Goal: Task Accomplishment & Management: Use online tool/utility

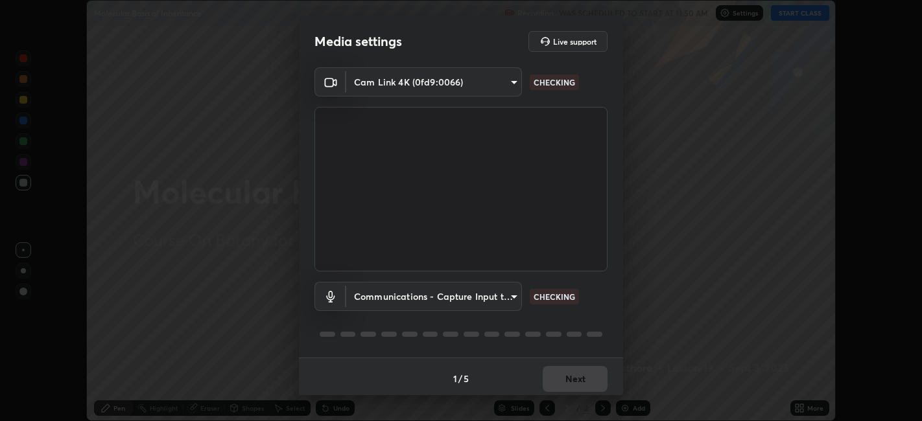
scroll to position [421, 922]
click at [576, 381] on div "1 / 5 Next" at bounding box center [461, 378] width 324 height 41
click at [511, 296] on body "Erase all Molecular Basis of Inheritance Recording WAS SCHEDULED TO START AT 11…" at bounding box center [461, 210] width 922 height 421
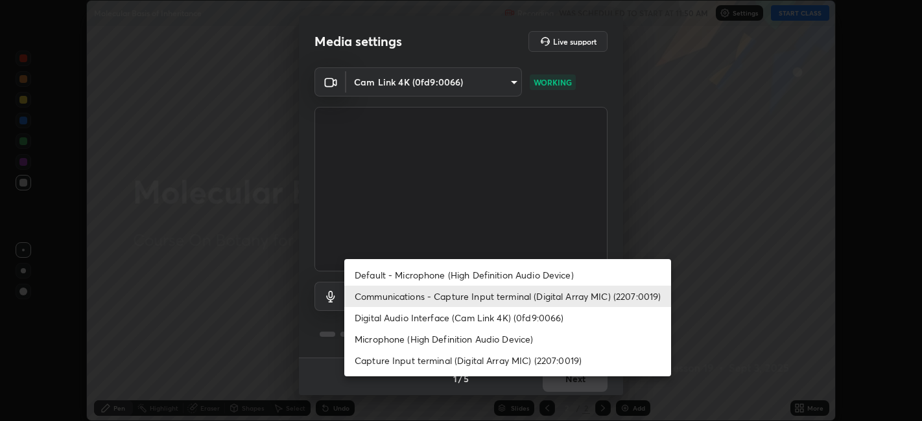
click at [493, 277] on li "Default - Microphone (High Definition Audio Device)" at bounding box center [507, 275] width 327 height 21
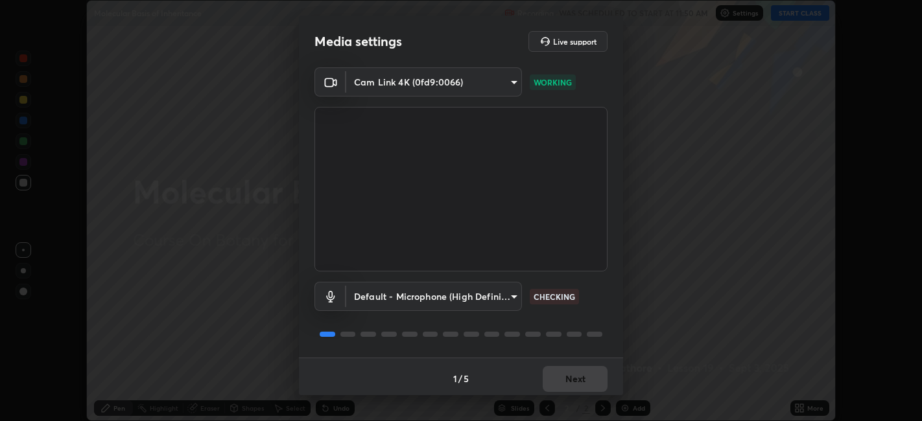
click at [510, 298] on body "Erase all Molecular Basis of Inheritance Recording WAS SCHEDULED TO START AT 11…" at bounding box center [461, 210] width 922 height 421
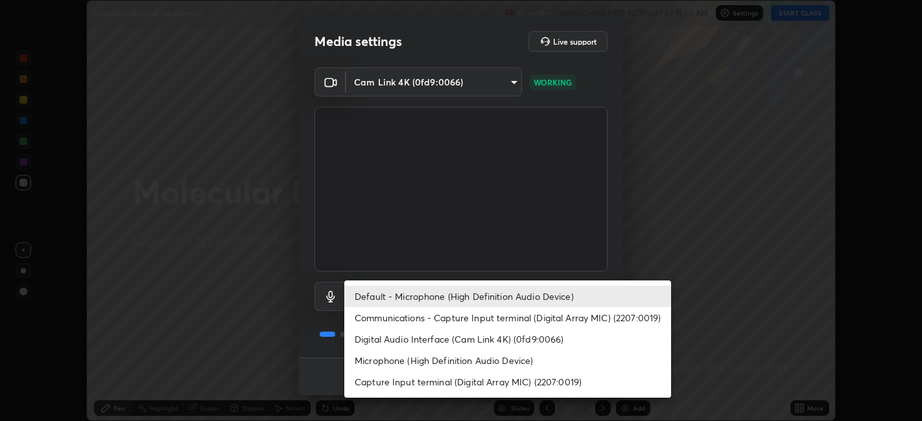
click at [490, 336] on li "Digital Audio Interface (Cam Link 4K) (0fd9:0066)" at bounding box center [507, 339] width 327 height 21
type input "37bb159c8d128e91f7afa646b2f2de1afaffda05be14b18c73eefefa0d46a9ca"
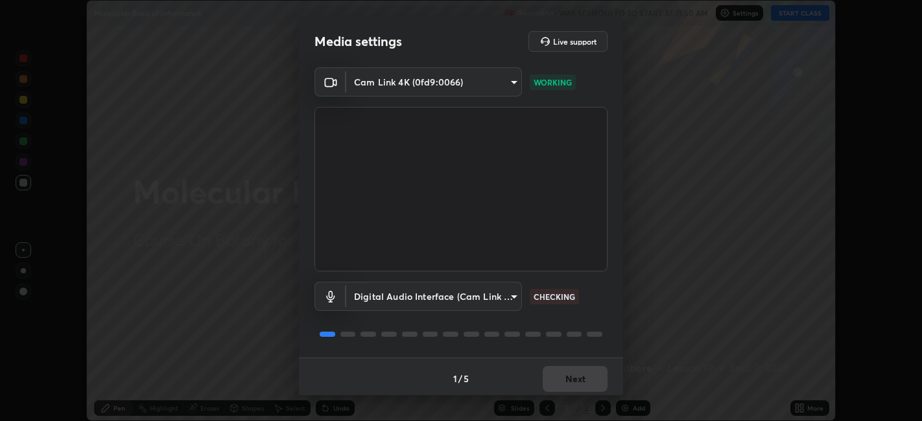
scroll to position [3, 0]
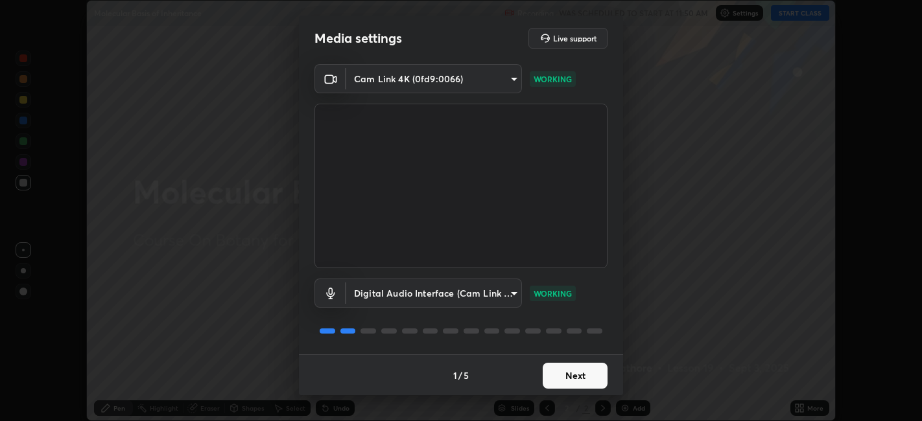
click at [576, 375] on button "Next" at bounding box center [575, 376] width 65 height 26
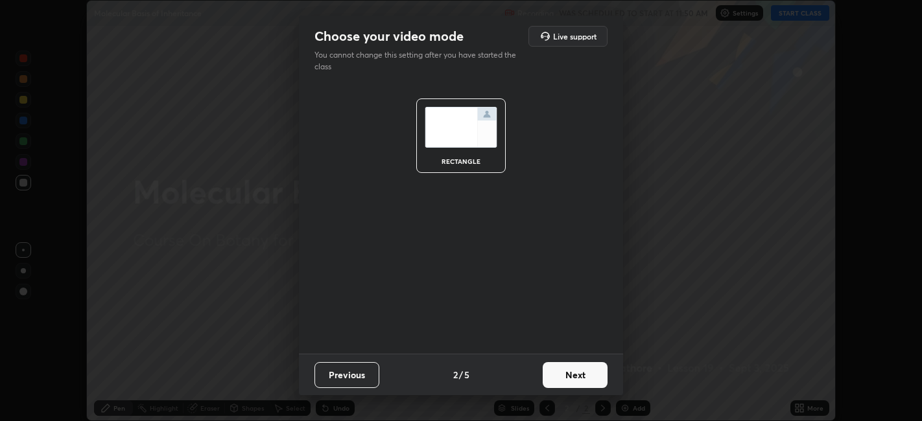
scroll to position [0, 0]
click at [582, 378] on button "Next" at bounding box center [575, 375] width 65 height 26
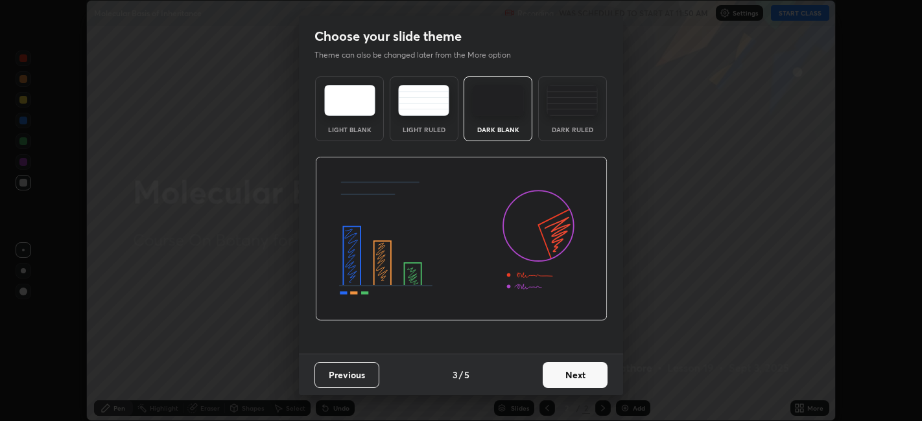
click at [585, 376] on button "Next" at bounding box center [575, 375] width 65 height 26
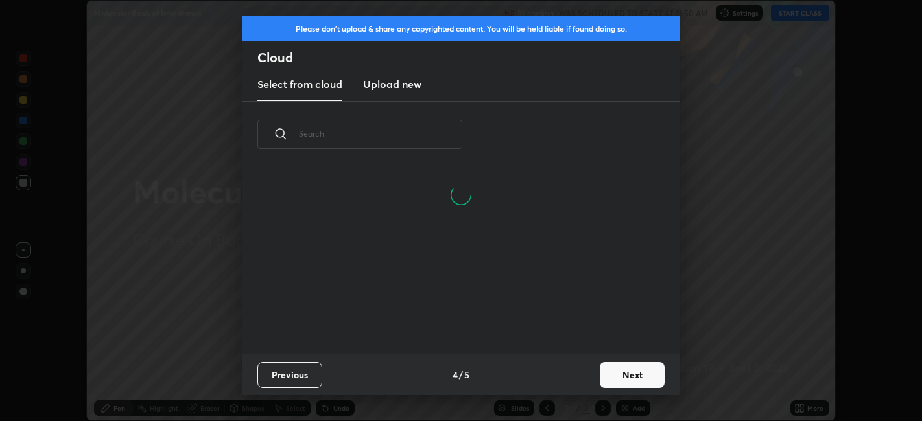
click at [620, 376] on button "Next" at bounding box center [632, 375] width 65 height 26
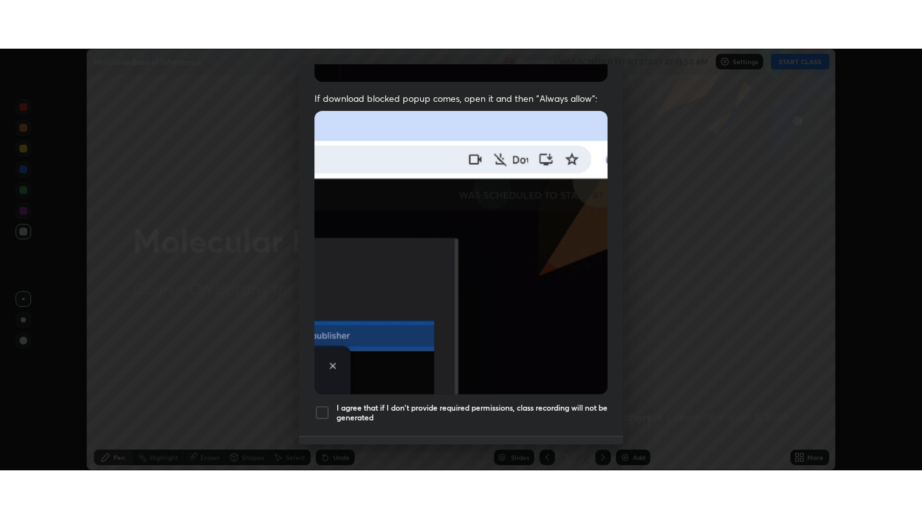
scroll to position [268, 0]
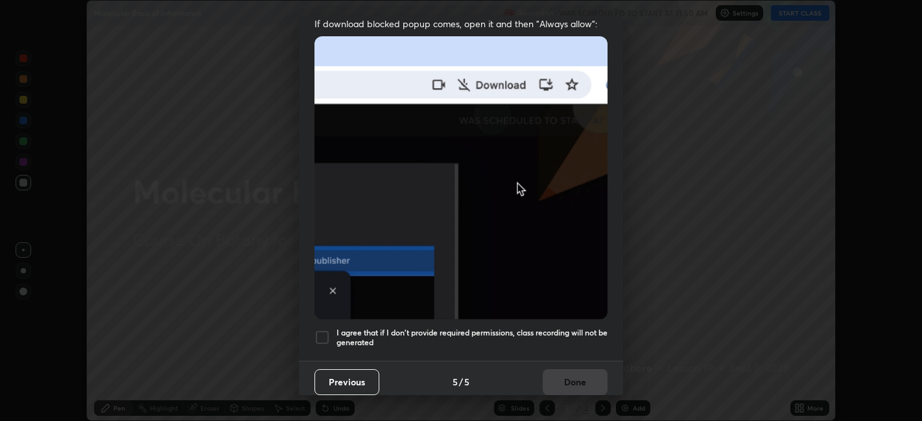
click at [318, 330] on div at bounding box center [322, 338] width 16 height 16
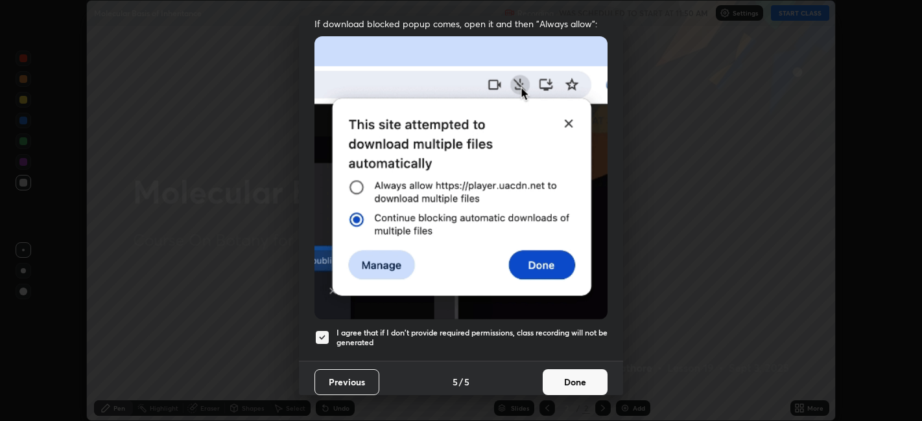
click at [571, 370] on button "Done" at bounding box center [575, 383] width 65 height 26
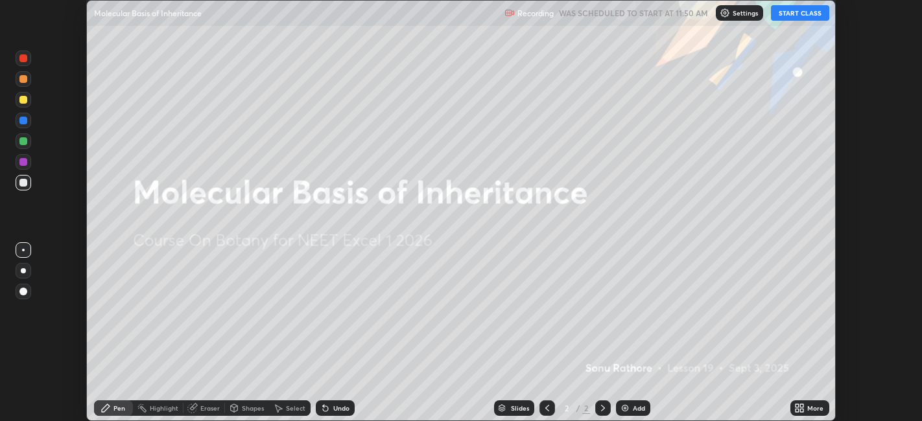
click at [812, 408] on div "More" at bounding box center [815, 408] width 16 height 6
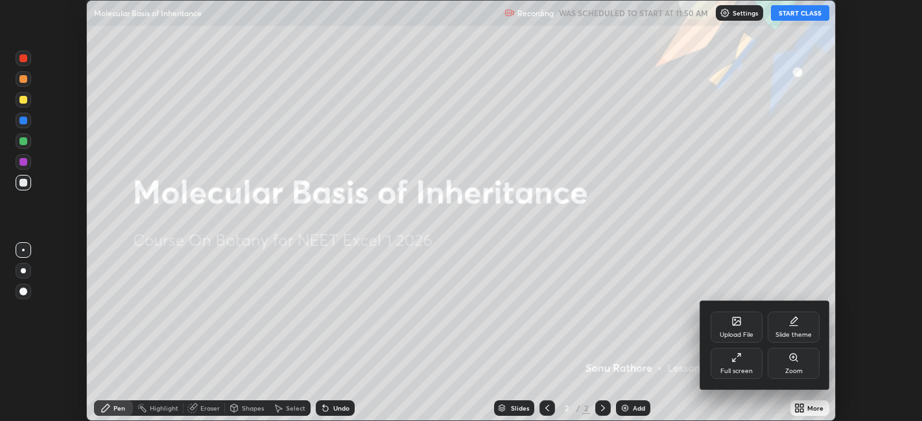
click at [731, 360] on icon at bounding box center [736, 358] width 10 height 10
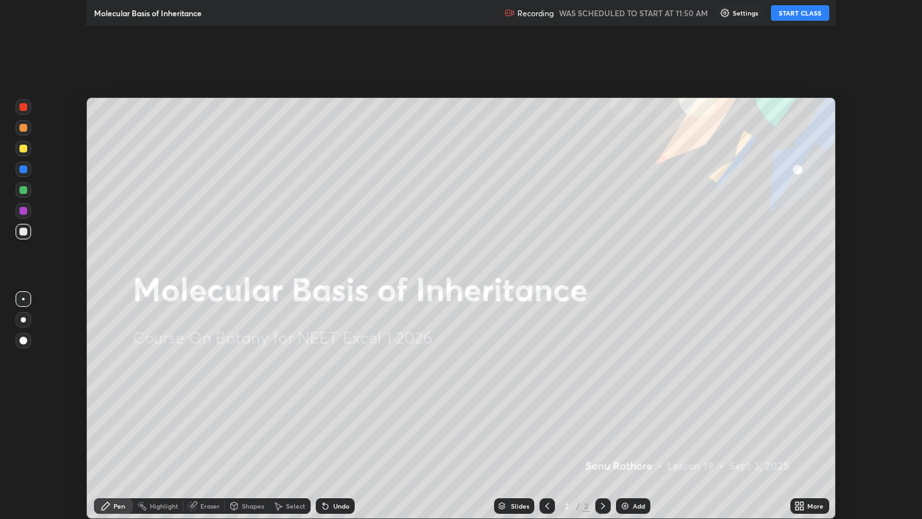
scroll to position [519, 922]
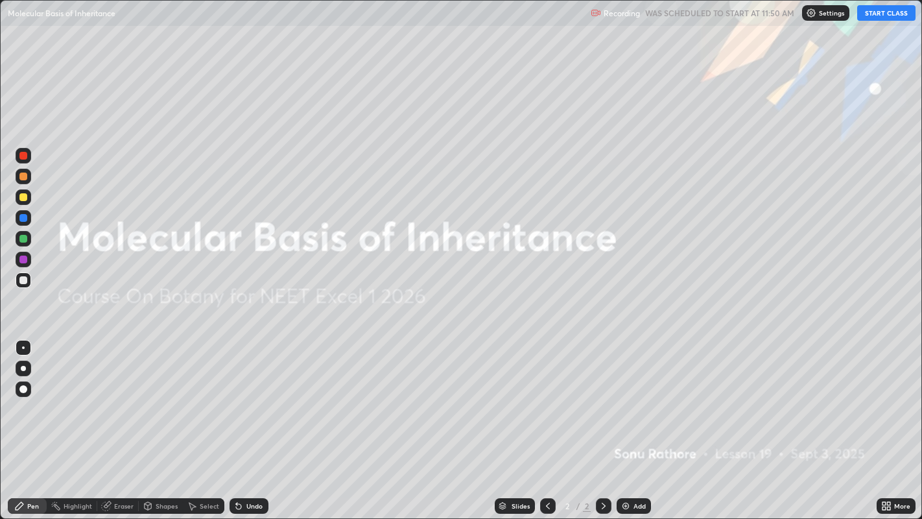
click at [884, 11] on button "START CLASS" at bounding box center [886, 13] width 58 height 16
click at [628, 421] on img at bounding box center [625, 506] width 10 height 10
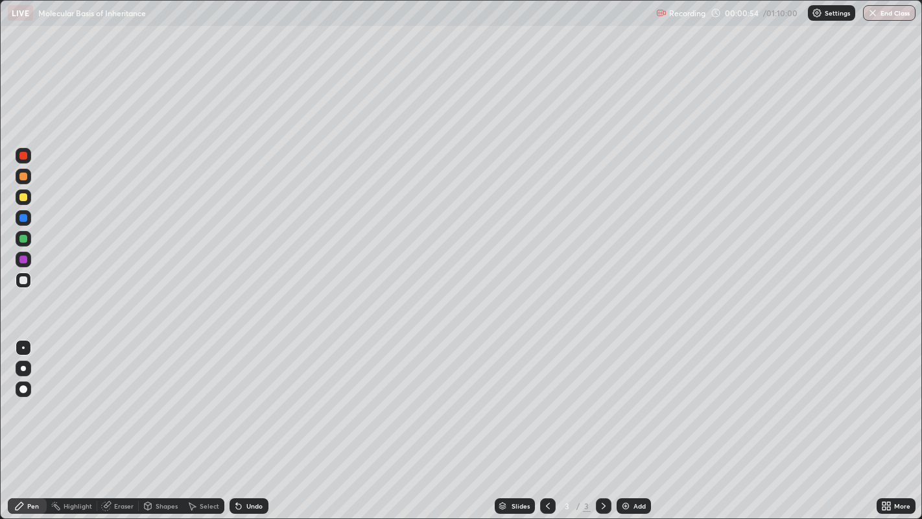
click at [22, 280] on div at bounding box center [23, 280] width 8 height 8
click at [23, 197] on div at bounding box center [23, 197] width 8 height 8
click at [21, 278] on div at bounding box center [23, 280] width 8 height 8
click at [21, 196] on div at bounding box center [23, 197] width 8 height 8
click at [629, 421] on img at bounding box center [625, 506] width 10 height 10
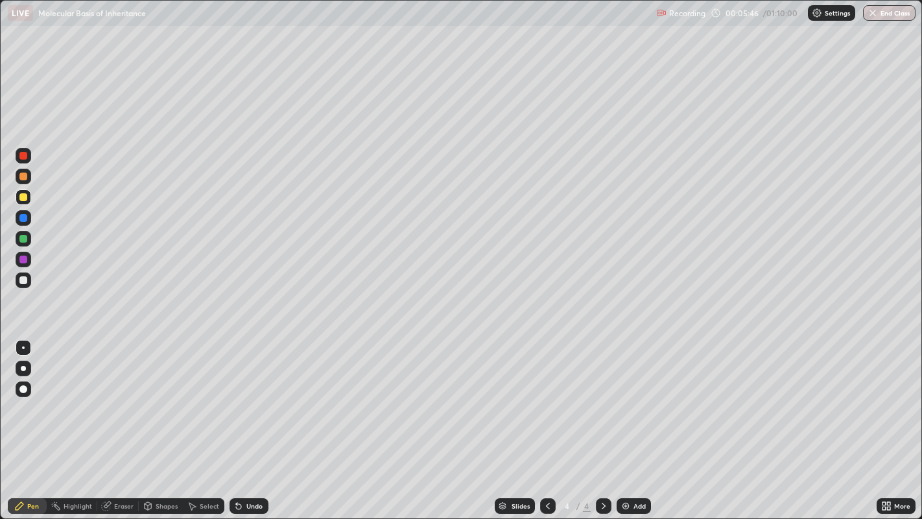
click at [547, 421] on icon at bounding box center [548, 506] width 10 height 10
click at [630, 421] on div "Add" at bounding box center [634, 506] width 34 height 16
click at [27, 280] on div at bounding box center [23, 280] width 8 height 8
click at [21, 281] on div at bounding box center [23, 280] width 8 height 8
click at [117, 421] on div "Eraser" at bounding box center [117, 506] width 41 height 16
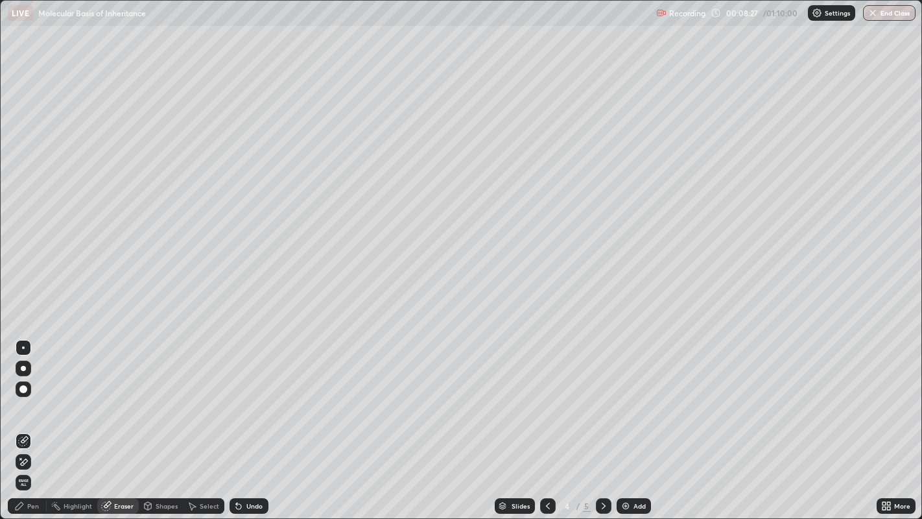
click at [39, 421] on div "Pen" at bounding box center [27, 506] width 39 height 16
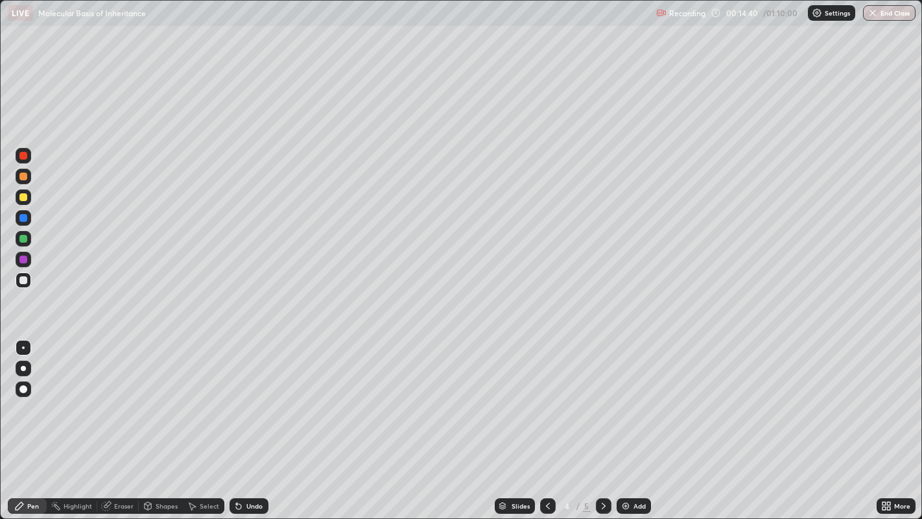
click at [638, 421] on div "Add" at bounding box center [639, 505] width 12 height 6
click at [22, 195] on div at bounding box center [23, 197] width 8 height 8
click at [22, 368] on div at bounding box center [23, 368] width 5 height 5
click at [19, 280] on div at bounding box center [23, 280] width 8 height 8
click at [24, 348] on div at bounding box center [23, 347] width 3 height 3
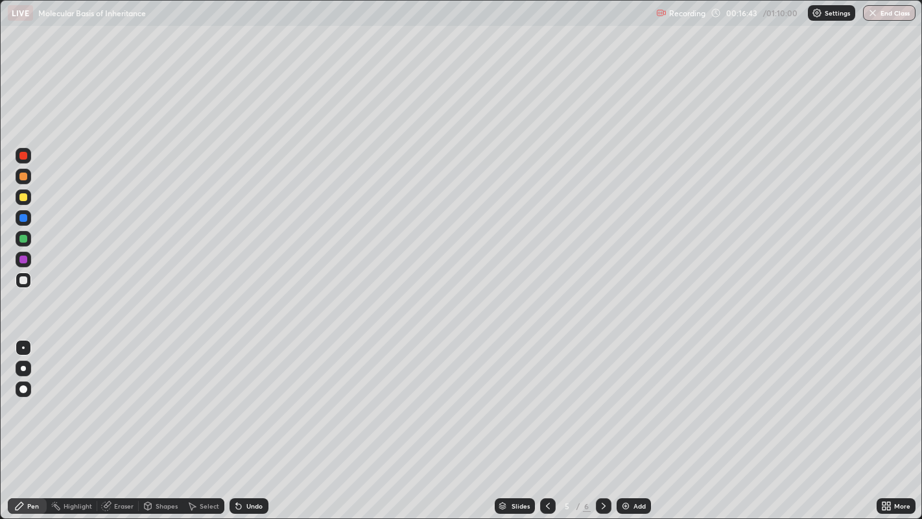
click at [121, 421] on div "Eraser" at bounding box center [123, 505] width 19 height 6
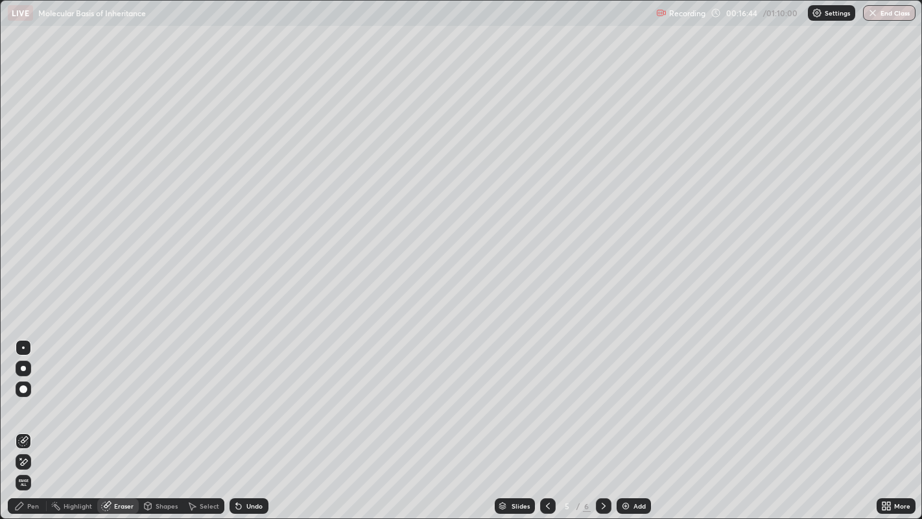
click at [29, 421] on div "Pen" at bounding box center [27, 506] width 39 height 16
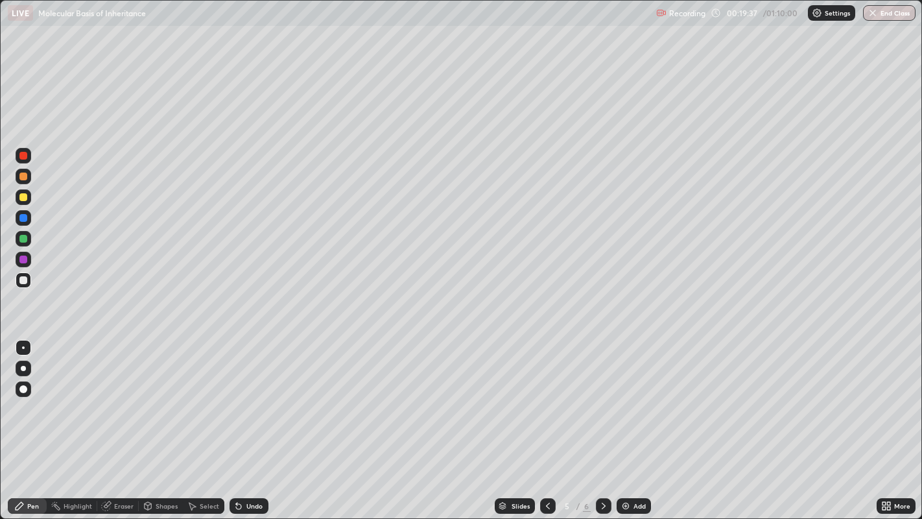
click at [628, 421] on img at bounding box center [625, 506] width 10 height 10
click at [25, 176] on div at bounding box center [23, 176] width 8 height 8
click at [24, 278] on div at bounding box center [23, 280] width 8 height 8
click at [456, 421] on div "Slides 6 / 7 Add" at bounding box center [572, 506] width 608 height 26
click at [453, 421] on div "Slides 6 / 7 Add" at bounding box center [572, 506] width 608 height 26
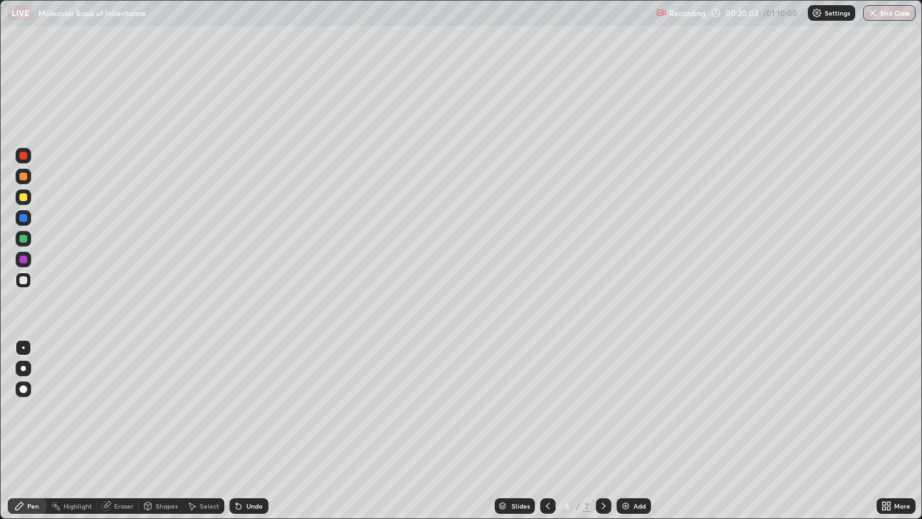
click at [452, 421] on div "Slides 6 / 7 Add" at bounding box center [572, 506] width 608 height 26
click at [450, 421] on div "Slides 6 / 7 Add" at bounding box center [572, 506] width 608 height 26
click at [124, 421] on div "Eraser" at bounding box center [123, 505] width 19 height 6
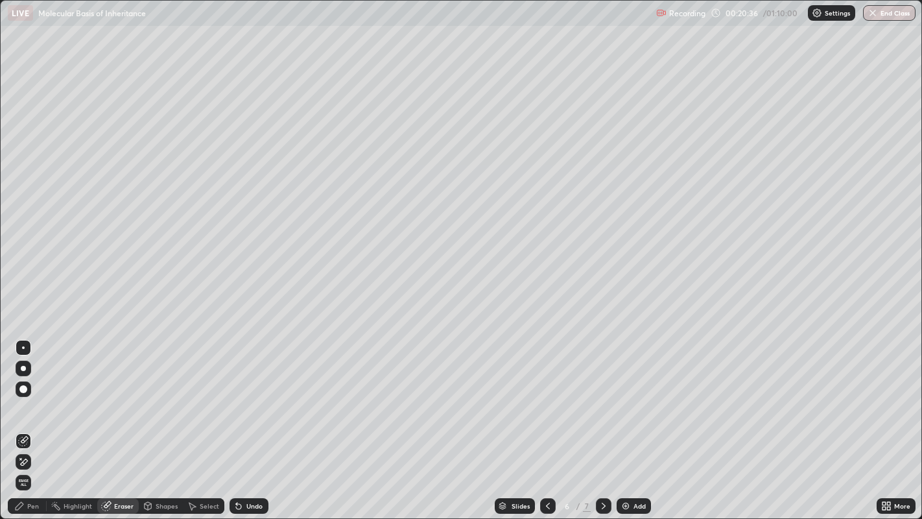
click at [32, 421] on div "Pen" at bounding box center [33, 505] width 12 height 6
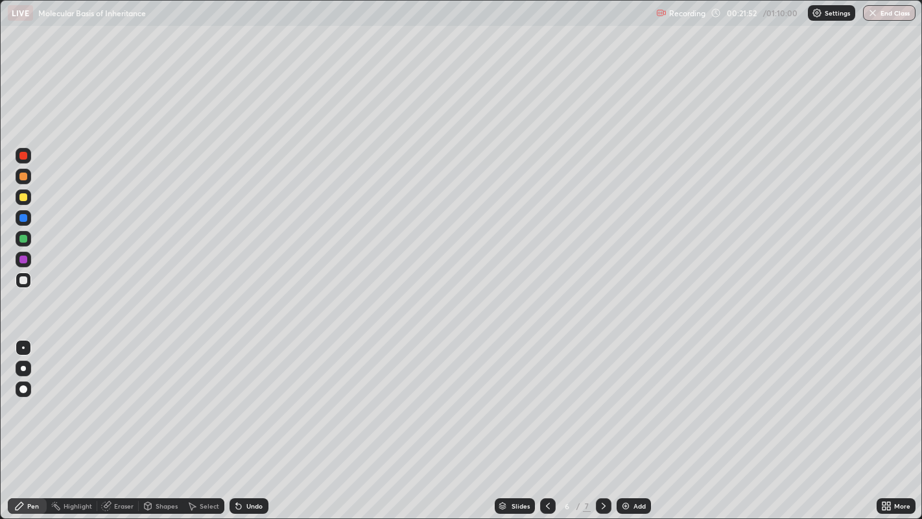
click at [123, 421] on div "Eraser" at bounding box center [123, 505] width 19 height 6
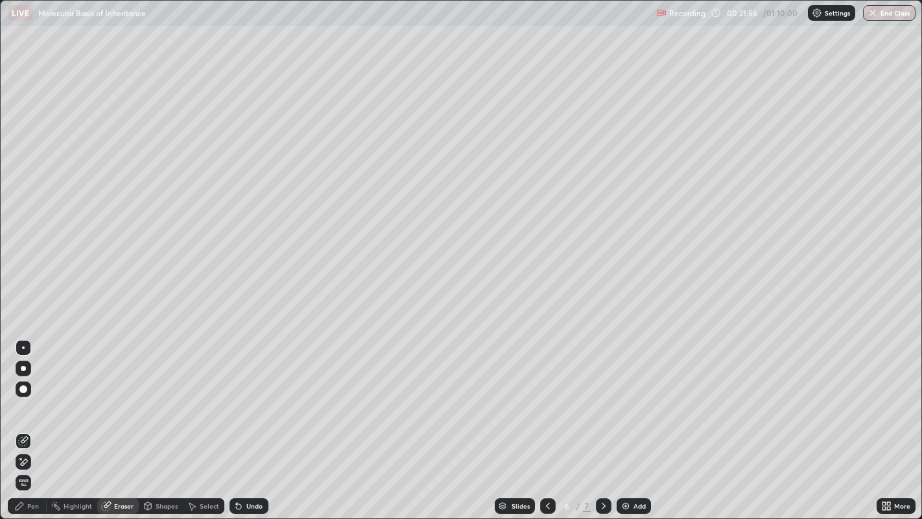
click at [33, 421] on div "Pen" at bounding box center [33, 505] width 12 height 6
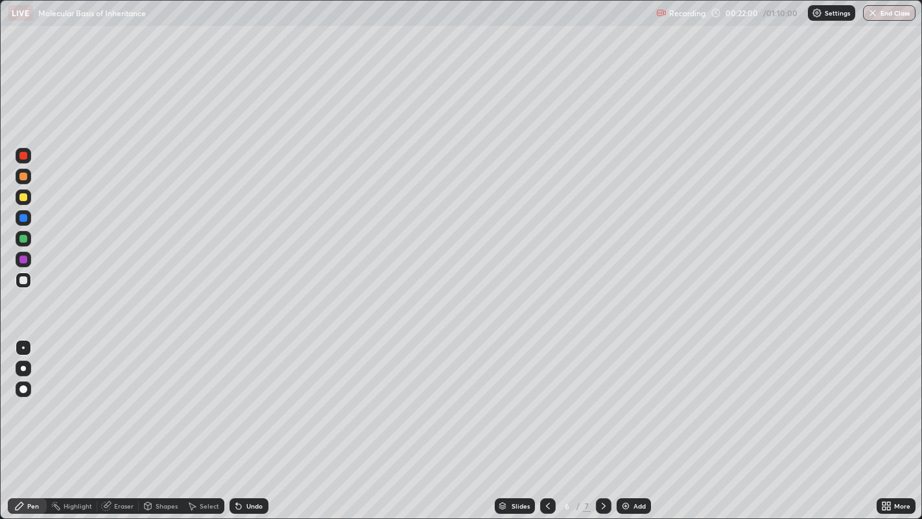
click at [83, 421] on div "Highlight" at bounding box center [78, 505] width 29 height 6
click at [123, 421] on div "Eraser" at bounding box center [123, 505] width 19 height 6
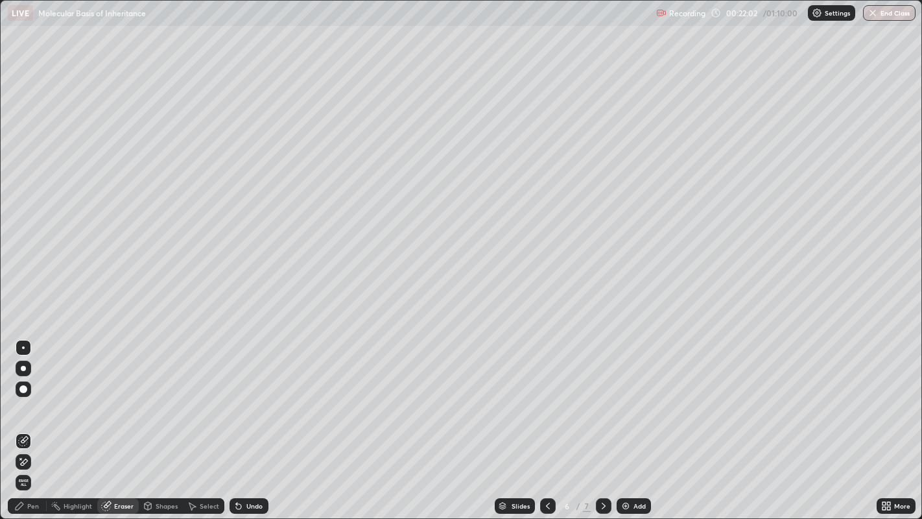
click at [35, 421] on div "Pen" at bounding box center [27, 506] width 39 height 16
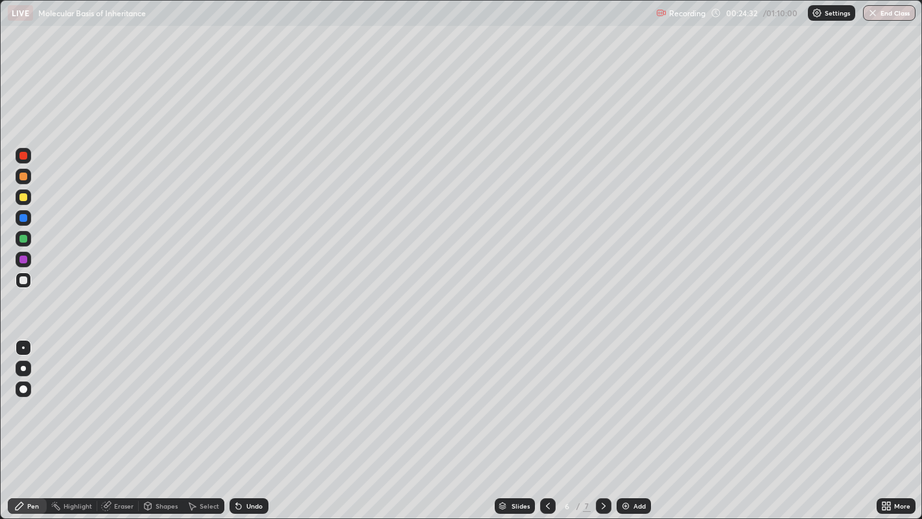
click at [546, 421] on icon at bounding box center [548, 505] width 4 height 6
click at [604, 421] on icon at bounding box center [603, 506] width 10 height 10
click at [634, 421] on div "Add" at bounding box center [639, 505] width 12 height 6
click at [22, 198] on div at bounding box center [23, 197] width 8 height 8
click at [119, 421] on div "Eraser" at bounding box center [123, 505] width 19 height 6
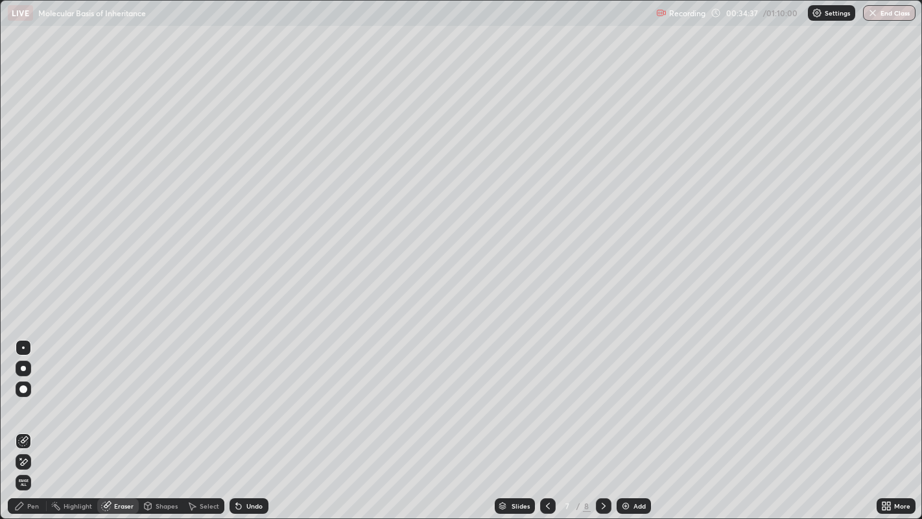
click at [29, 421] on div "Pen" at bounding box center [33, 505] width 12 height 6
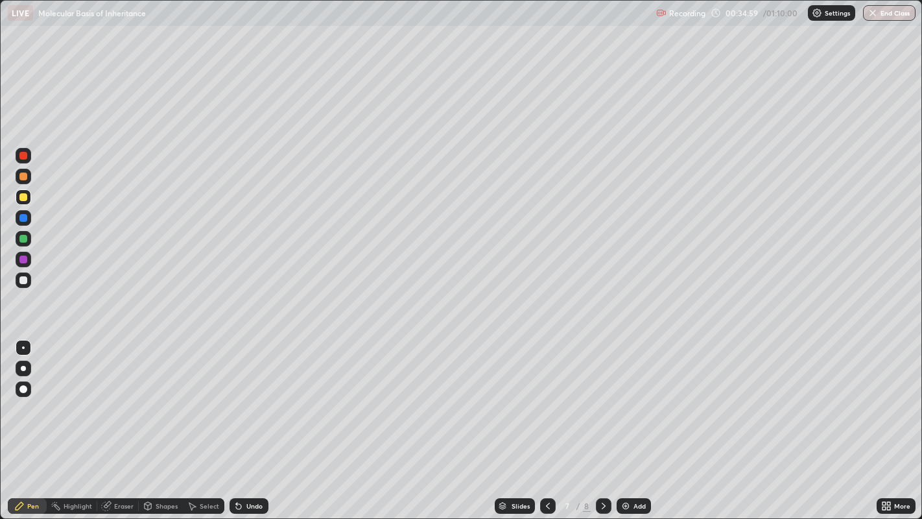
click at [25, 281] on div at bounding box center [23, 280] width 8 height 8
click at [25, 195] on div at bounding box center [23, 197] width 8 height 8
click at [893, 12] on button "End Class" at bounding box center [889, 13] width 53 height 16
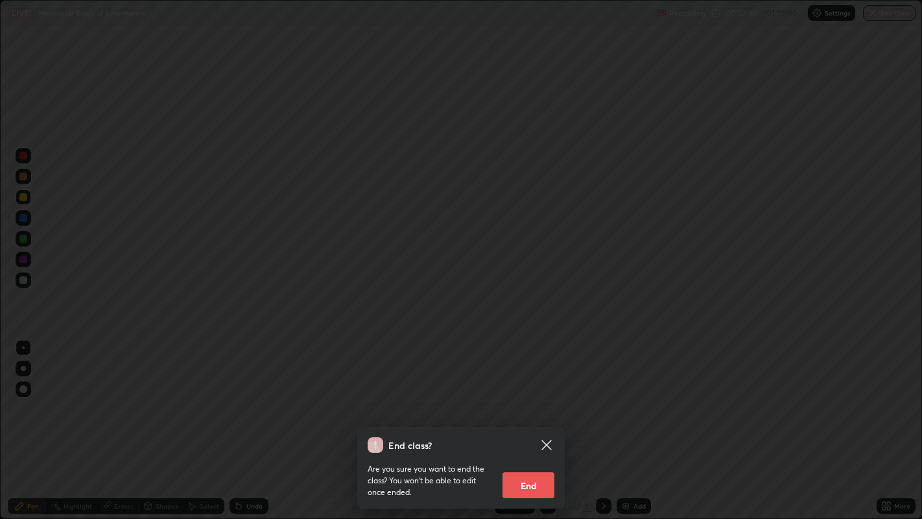
click at [527, 421] on button "End" at bounding box center [528, 485] width 52 height 26
